Goal: Transaction & Acquisition: Purchase product/service

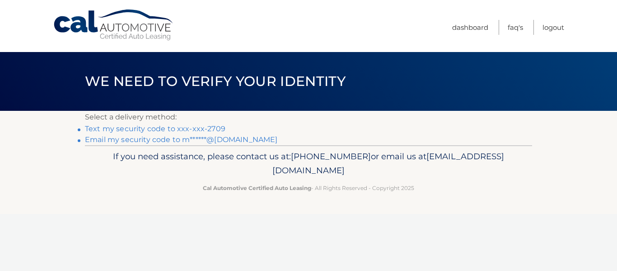
click at [179, 128] on link "Text my security code to xxx-xxx-2709" at bounding box center [155, 128] width 141 height 9
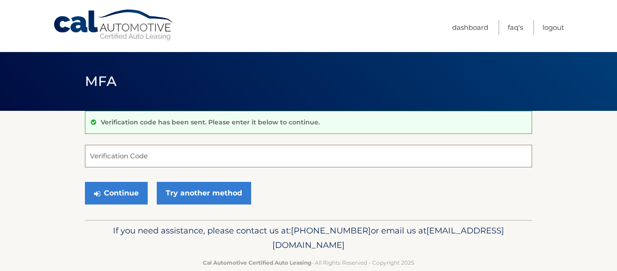
click at [159, 155] on input "Verification Code" at bounding box center [308, 156] width 447 height 23
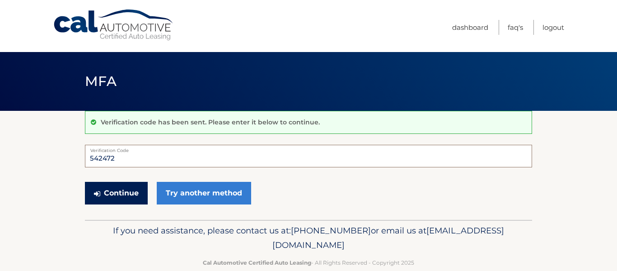
type input "542472"
click at [132, 193] on button "Continue" at bounding box center [116, 193] width 63 height 23
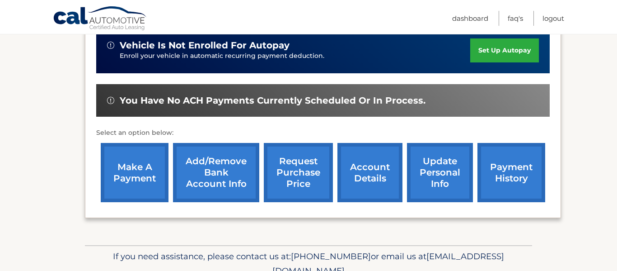
scroll to position [240, 0]
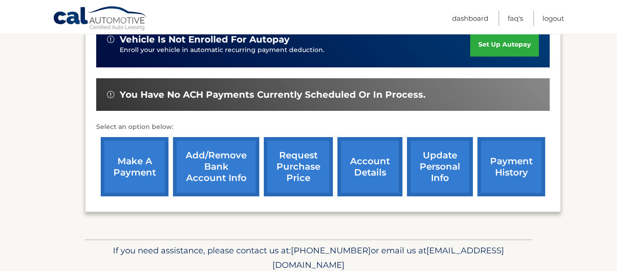
click at [141, 165] on link "make a payment" at bounding box center [135, 166] width 68 height 59
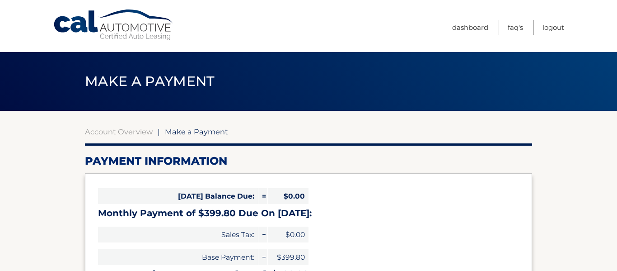
select select "MDA3NTM5OTEtYTAwNC00NjU1LWEwYTUtODdiZTdmOGY4OWU0"
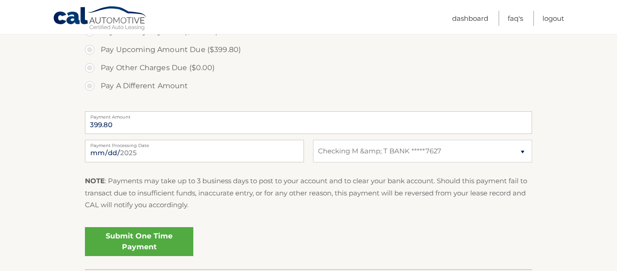
scroll to position [319, 0]
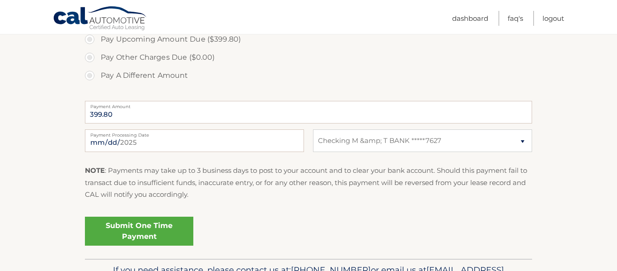
click at [168, 232] on link "Submit One Time Payment" at bounding box center [139, 231] width 108 height 29
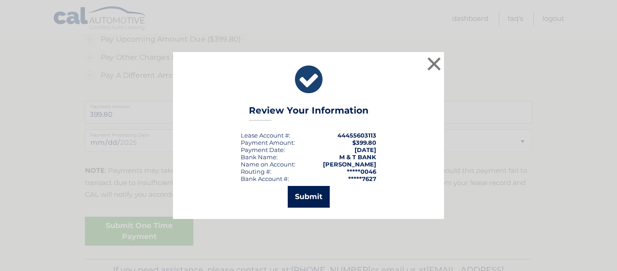
click at [295, 198] on button "Submit" at bounding box center [309, 197] width 42 height 22
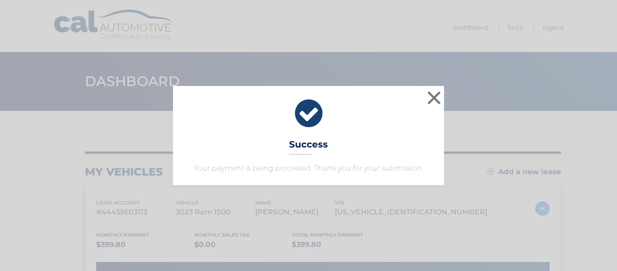
click at [355, 30] on div "× Success Your payment is being processed. Thank you for your submission. Loadi…" at bounding box center [308, 135] width 617 height 271
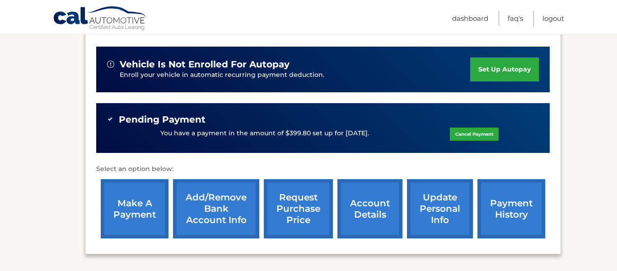
scroll to position [226, 0]
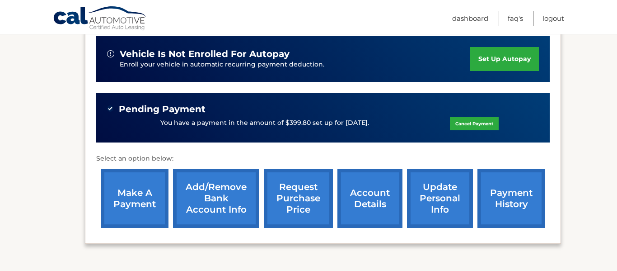
click at [297, 201] on link "request purchase price" at bounding box center [298, 198] width 69 height 59
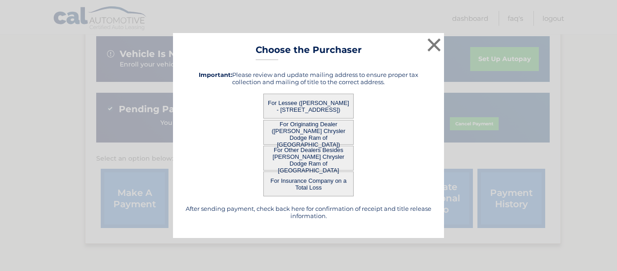
click at [330, 108] on button "For Lessee ([PERSON_NAME] - [STREET_ADDRESS])" at bounding box center [309, 106] width 90 height 25
click at [337, 108] on button "For Lessee ([PERSON_NAME] - [STREET_ADDRESS])" at bounding box center [309, 106] width 90 height 25
click at [335, 109] on button "For Lessee ([PERSON_NAME] - [STREET_ADDRESS])" at bounding box center [309, 106] width 90 height 25
click at [334, 110] on button "For Lessee ([PERSON_NAME] - [STREET_ADDRESS])" at bounding box center [309, 106] width 90 height 25
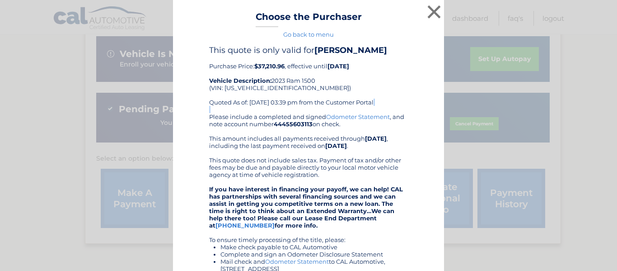
click at [334, 110] on div "This quote is only valid for MARK KOEHLER Purchase Price: $37,210.96 , effectiv…" at bounding box center [308, 79] width 199 height 68
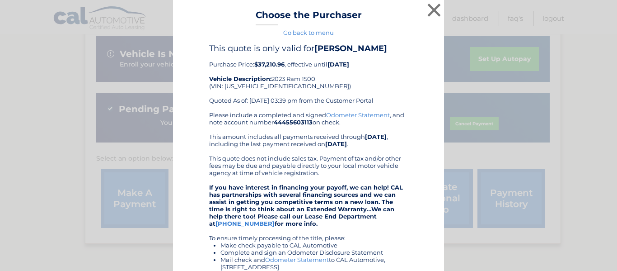
scroll to position [0, 0]
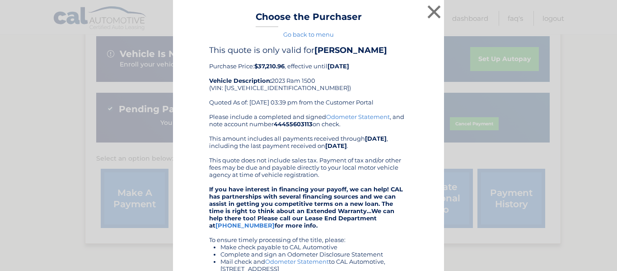
click at [327, 36] on link "Go back to menu" at bounding box center [308, 34] width 51 height 7
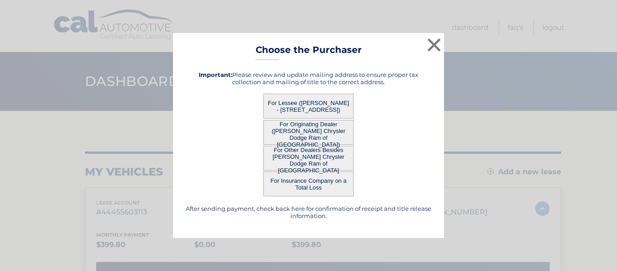
click at [327, 35] on div "× Choose the Purchaser Go back to menu After sending payment, check back here f…" at bounding box center [308, 135] width 271 height 205
click at [318, 134] on button "For Originating Dealer ([PERSON_NAME] Chrysler Dodge Ram of [GEOGRAPHIC_DATA])" at bounding box center [309, 132] width 90 height 25
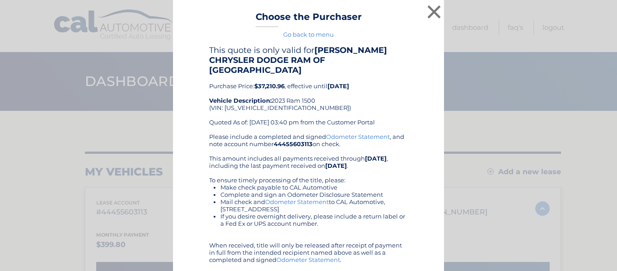
click at [325, 33] on link "Go back to menu" at bounding box center [308, 34] width 51 height 7
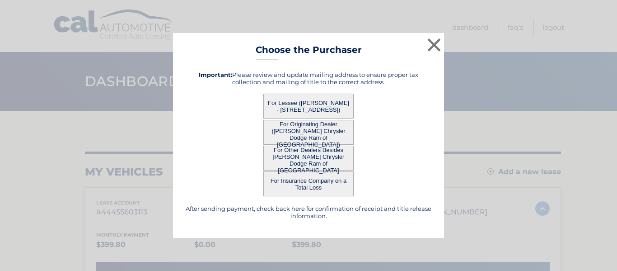
click at [317, 155] on button "For Other Dealers Besides [PERSON_NAME] Chrysler Dodge Ram of [GEOGRAPHIC_DATA]" at bounding box center [309, 158] width 90 height 25
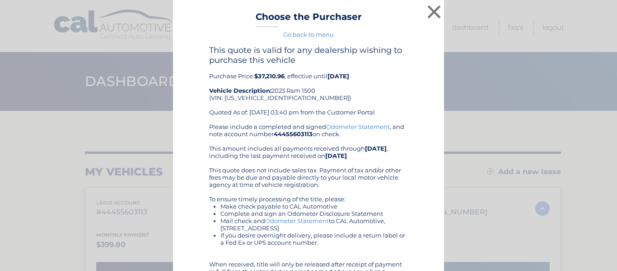
click at [309, 33] on link "Go back to menu" at bounding box center [308, 34] width 51 height 7
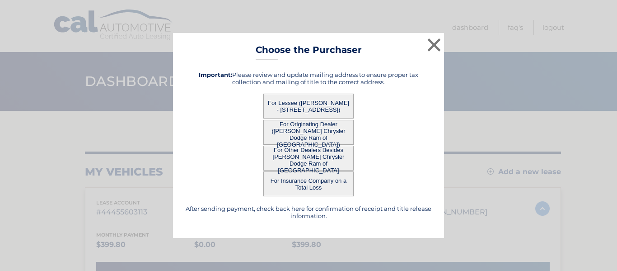
click at [325, 183] on button "For Insurance Company on a Total Loss" at bounding box center [309, 183] width 90 height 25
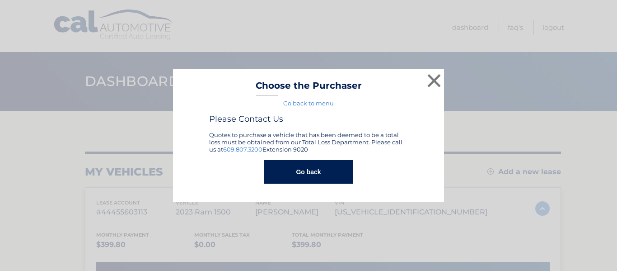
click at [324, 104] on link "Go back to menu" at bounding box center [308, 102] width 51 height 7
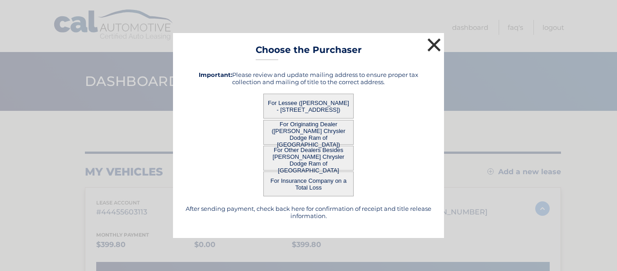
click at [430, 47] on button "×" at bounding box center [434, 45] width 18 height 18
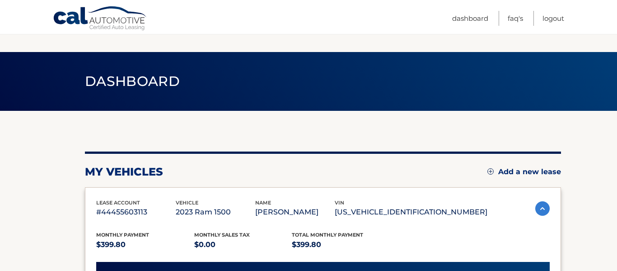
scroll to position [288, 0]
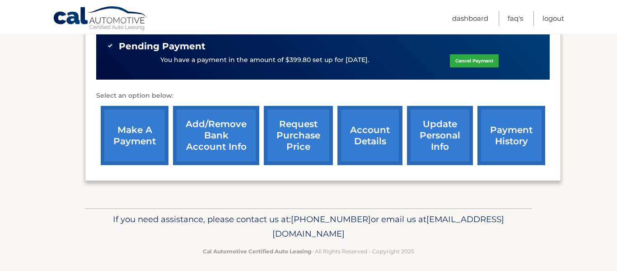
click at [362, 140] on link "account details" at bounding box center [370, 135] width 65 height 59
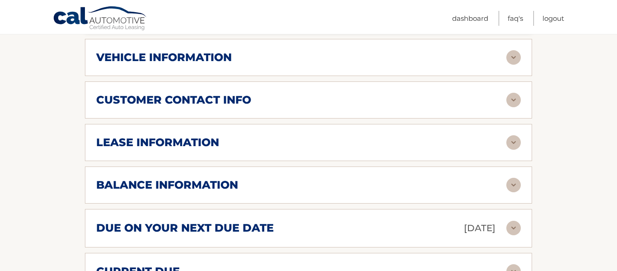
scroll to position [474, 0]
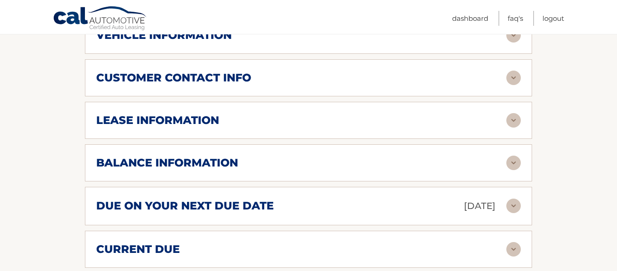
click at [368, 129] on div "lease information Contract Start Date [DATE] Term 39 Maturity Date [DATE] Start…" at bounding box center [308, 120] width 447 height 37
click at [513, 115] on img at bounding box center [514, 120] width 14 height 14
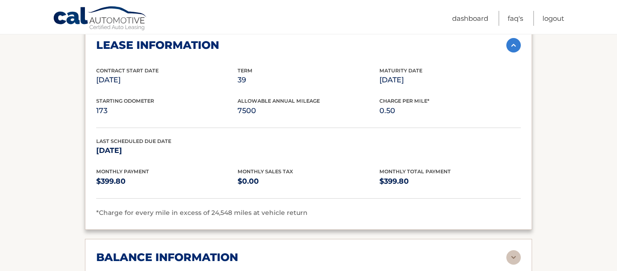
scroll to position [541, 0]
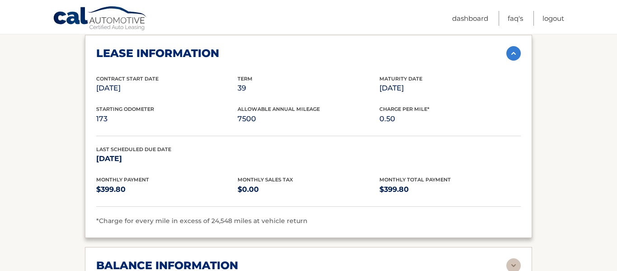
drag, startPoint x: 289, startPoint y: 102, endPoint x: 568, endPoint y: 66, distance: 280.7
click at [568, 66] on section "Account Details | #44455603113 Back to Dashboard Manage Your Lease lease accoun…" at bounding box center [308, 67] width 617 height 994
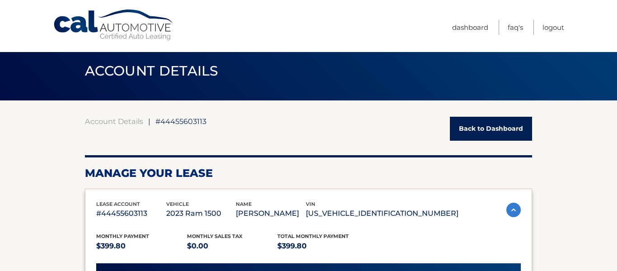
scroll to position [0, 0]
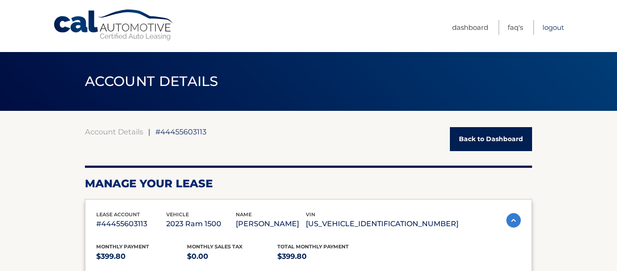
click at [555, 24] on link "Logout" at bounding box center [554, 27] width 22 height 15
click at [564, 29] on link "Logout" at bounding box center [554, 27] width 22 height 15
